Goal: Information Seeking & Learning: Understand process/instructions

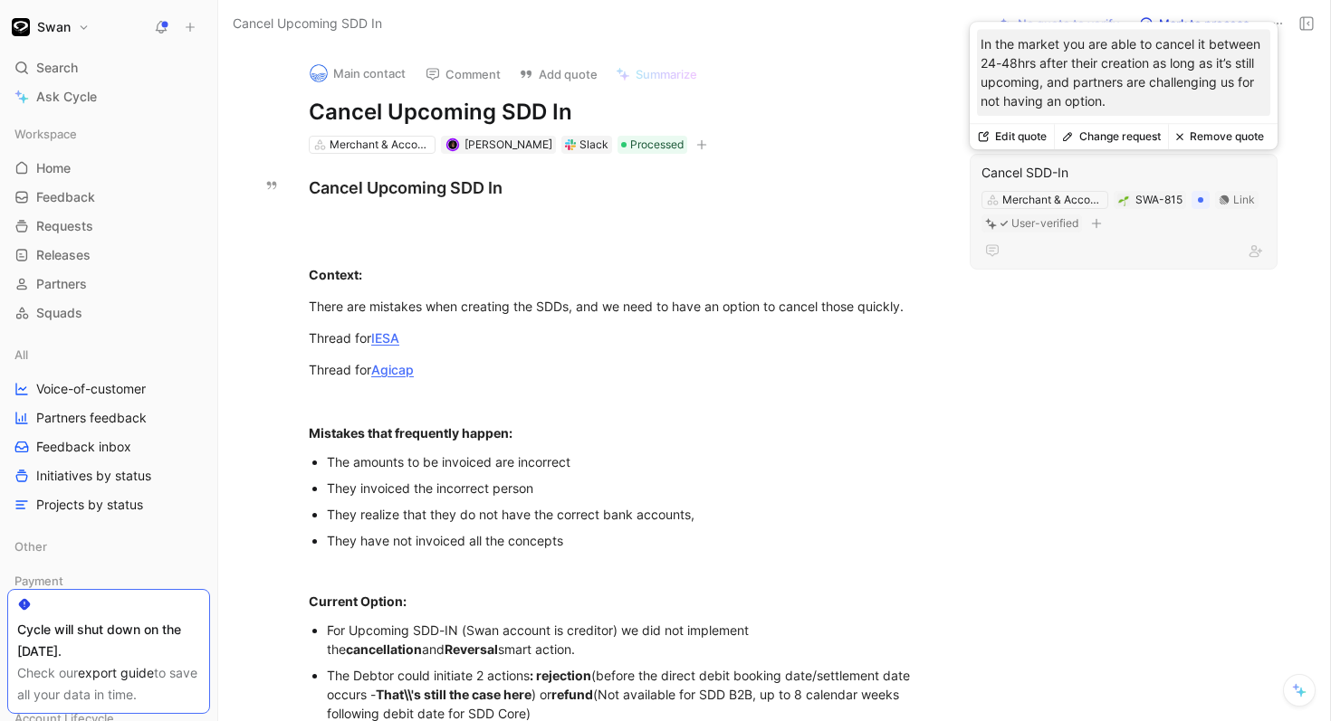
click at [1113, 175] on div "Cancel SDD-In" at bounding box center [1123, 173] width 284 height 22
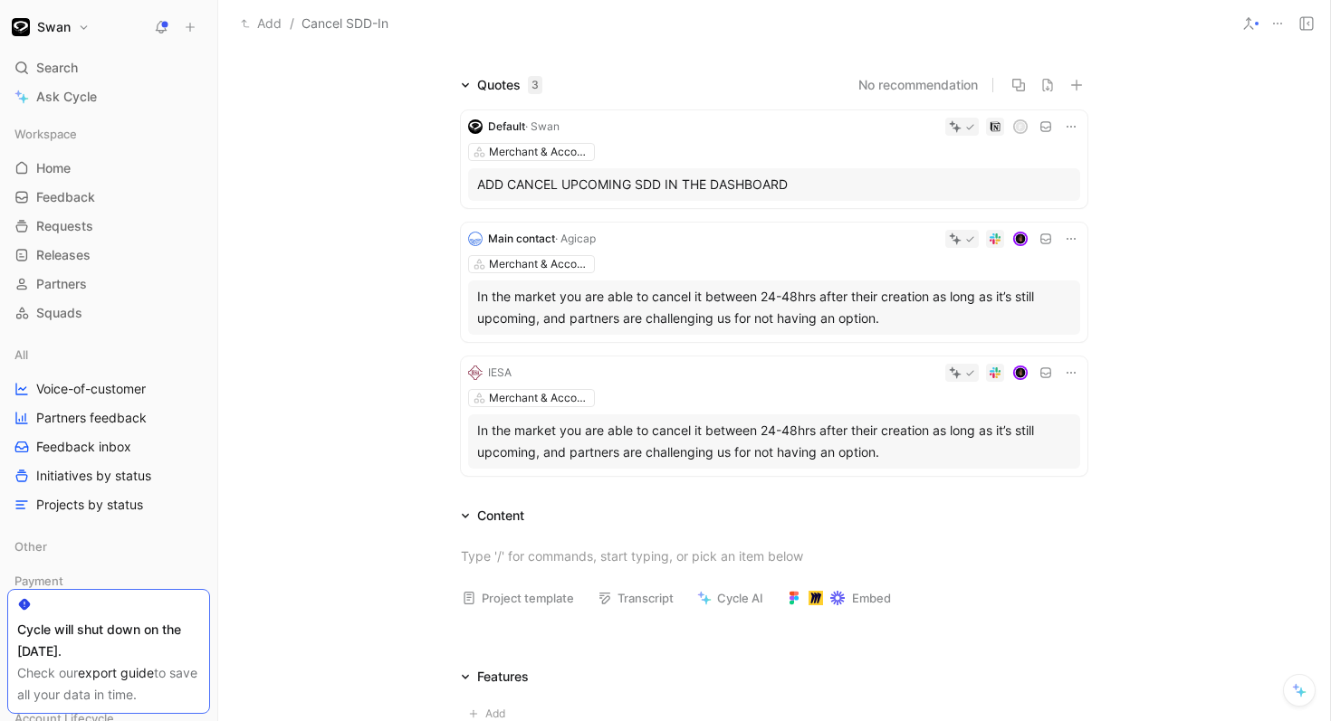
scroll to position [112, 0]
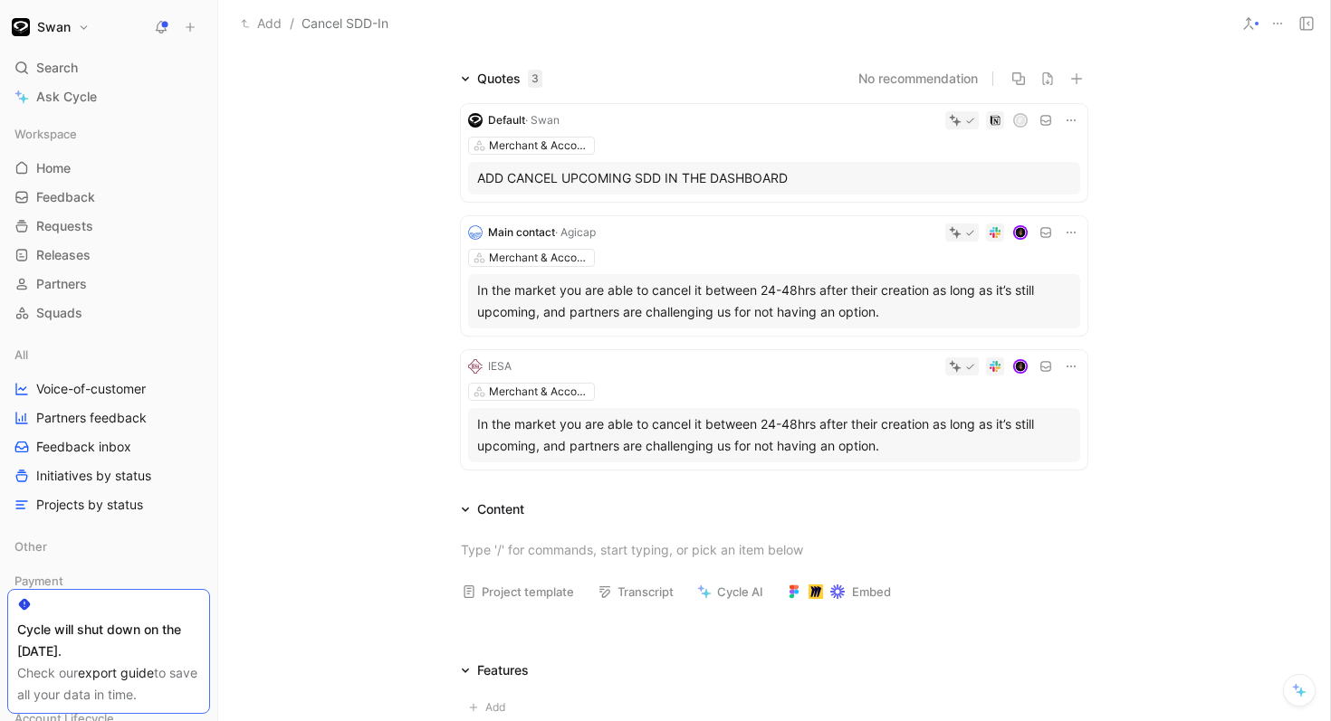
click at [718, 374] on div at bounding box center [799, 367] width 561 height 18
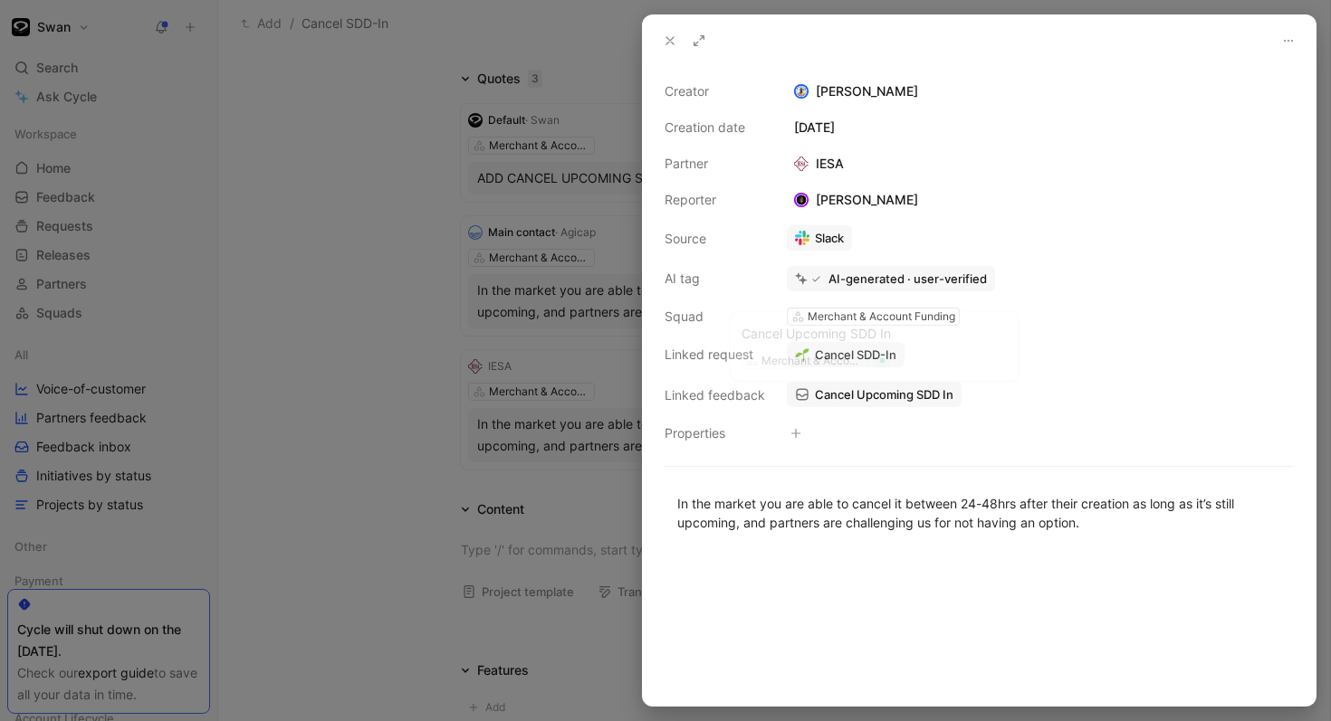
click at [826, 397] on span "Cancel Upcoming SDD In" at bounding box center [884, 394] width 138 height 16
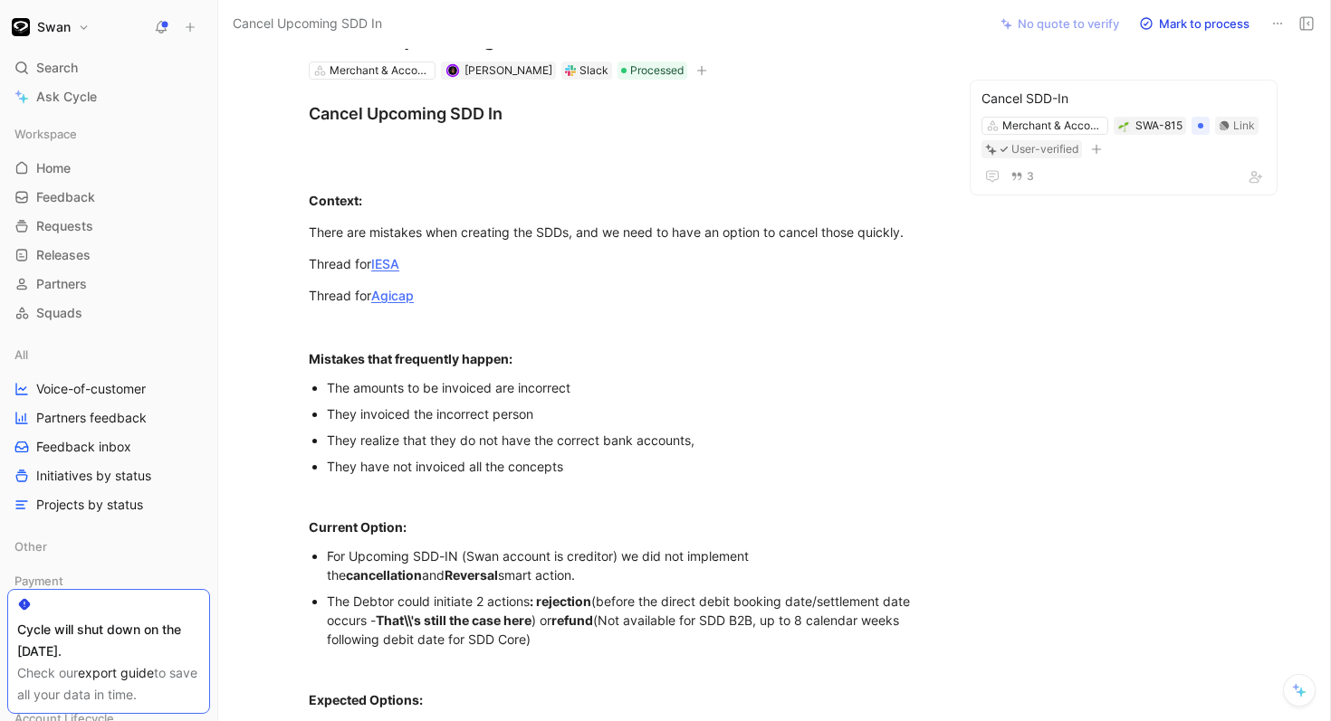
scroll to position [53, 0]
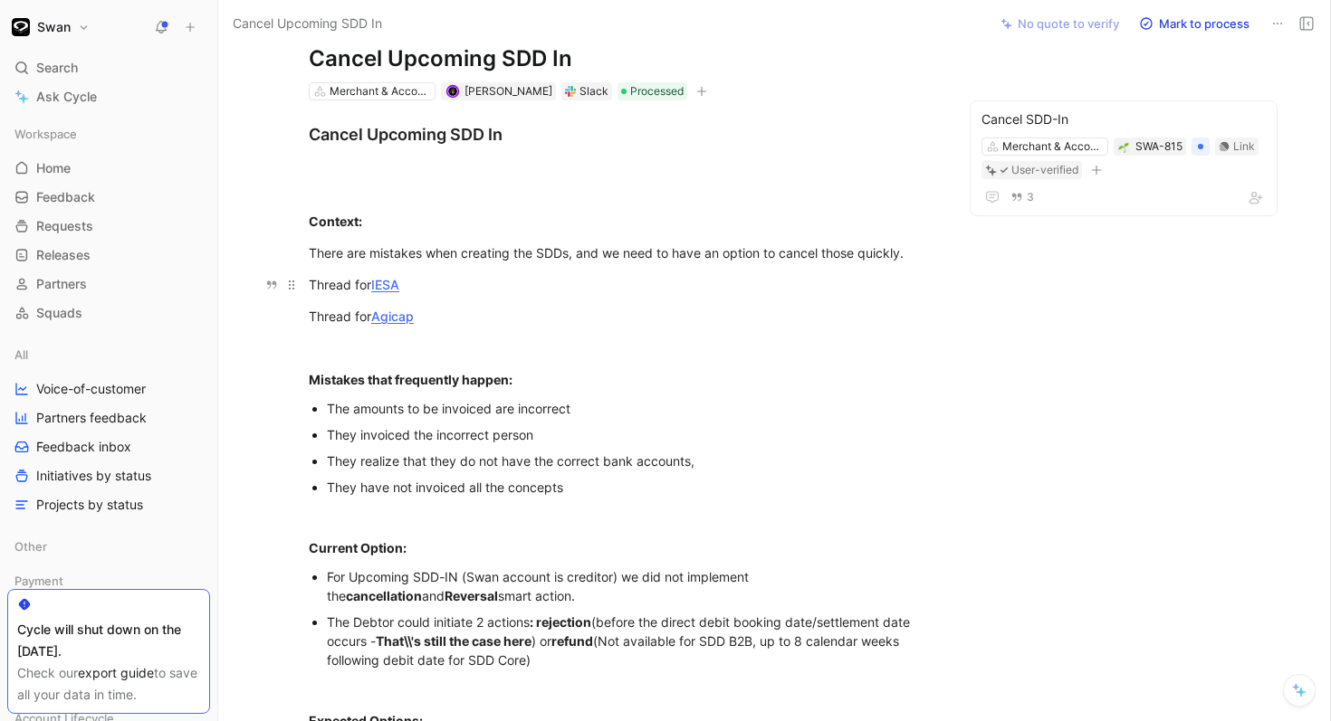
click at [386, 286] on link "IESA" at bounding box center [385, 284] width 28 height 15
click at [394, 284] on link "IESA" at bounding box center [385, 284] width 28 height 15
click at [446, 311] on div "Thread for Agicap" at bounding box center [622, 316] width 626 height 19
